Goal: Task Accomplishment & Management: Manage account settings

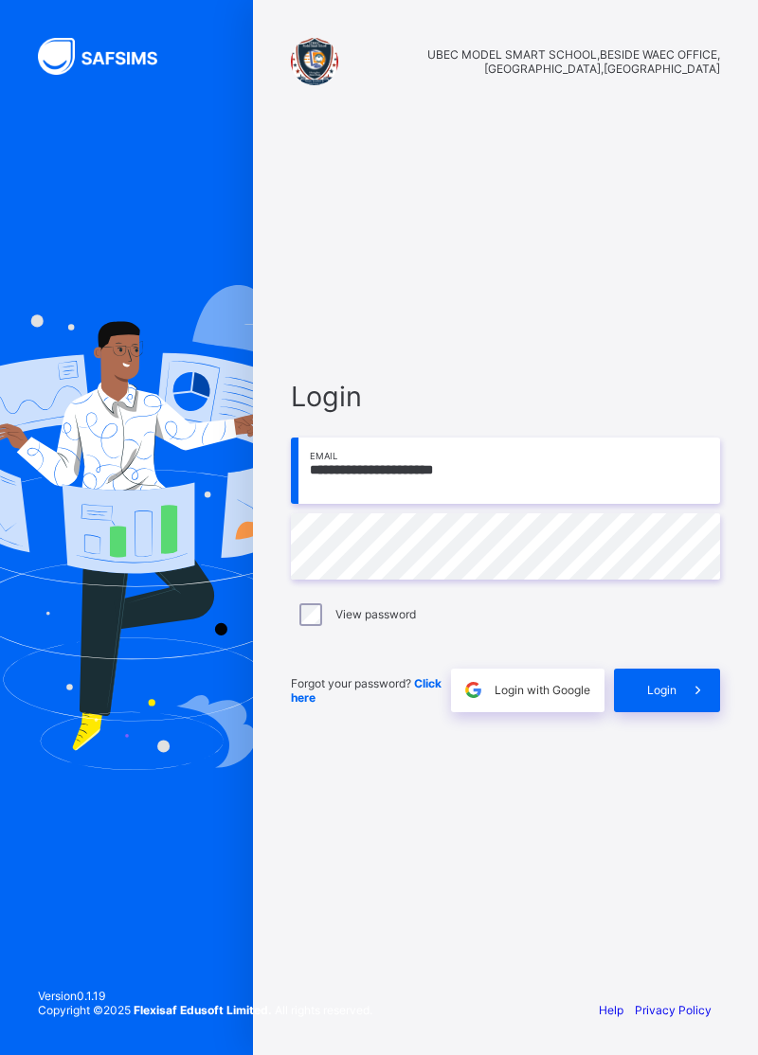
click at [671, 712] on div "Login" at bounding box center [667, 691] width 106 height 44
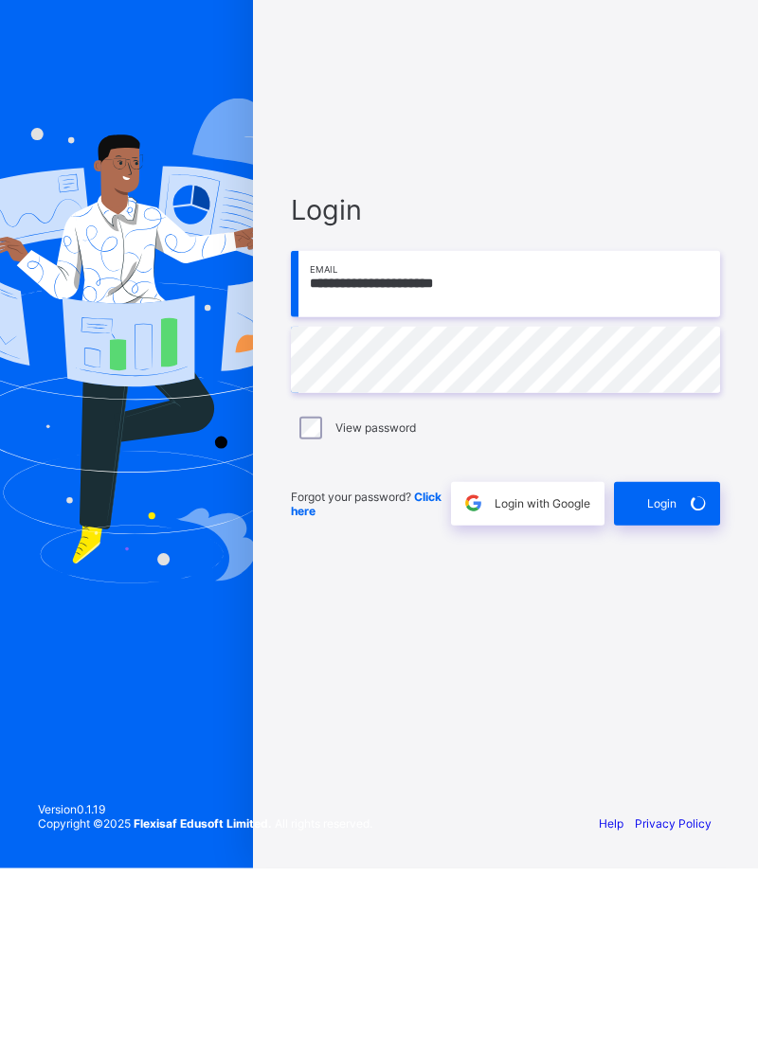
click at [665, 712] on div "Login" at bounding box center [667, 691] width 106 height 44
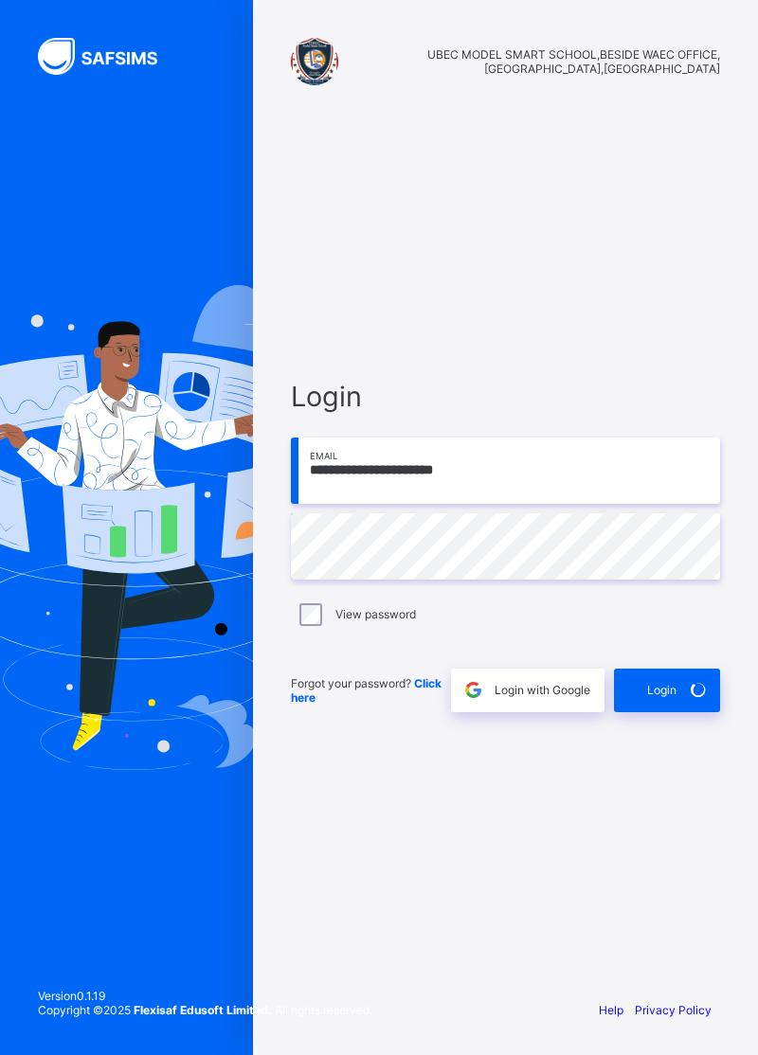
click at [663, 712] on div "Login" at bounding box center [667, 691] width 106 height 44
click at [662, 712] on div "Login" at bounding box center [667, 691] width 106 height 44
click at [666, 697] on span "Login" at bounding box center [661, 690] width 29 height 14
click at [636, 712] on div "Login" at bounding box center [667, 691] width 106 height 44
click at [671, 712] on div "Login" at bounding box center [667, 691] width 106 height 44
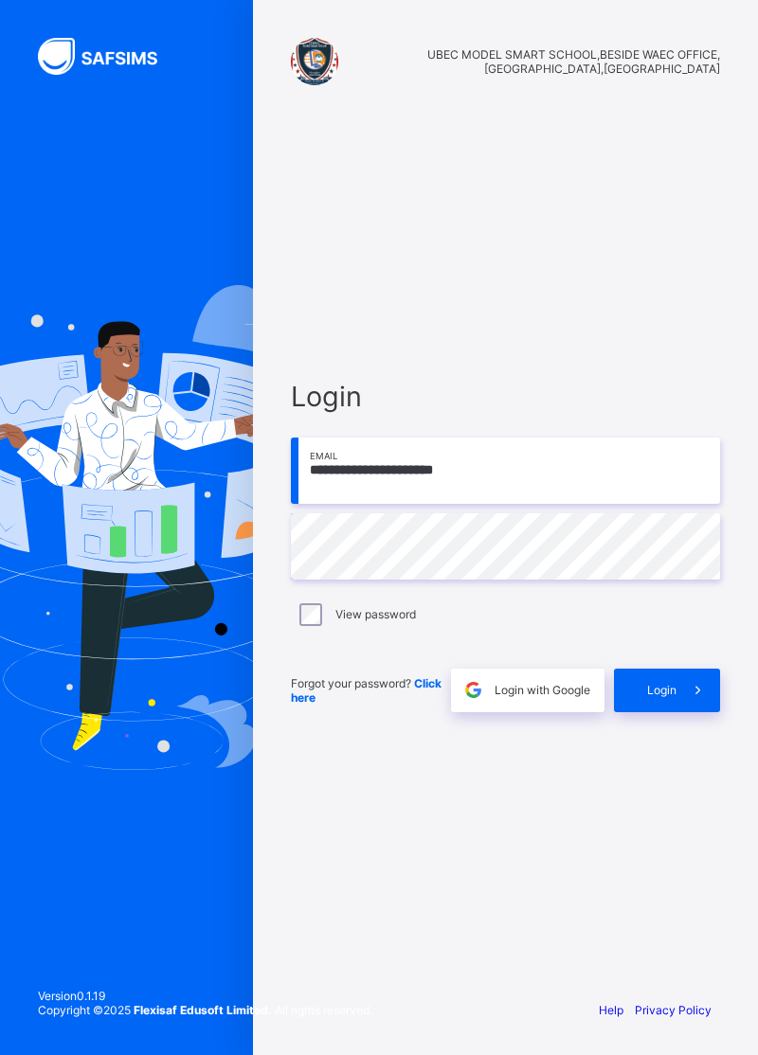
click at [667, 697] on span "Login" at bounding box center [661, 690] width 29 height 14
click at [666, 712] on div "Login" at bounding box center [667, 691] width 106 height 44
